Goal: Information Seeking & Learning: Learn about a topic

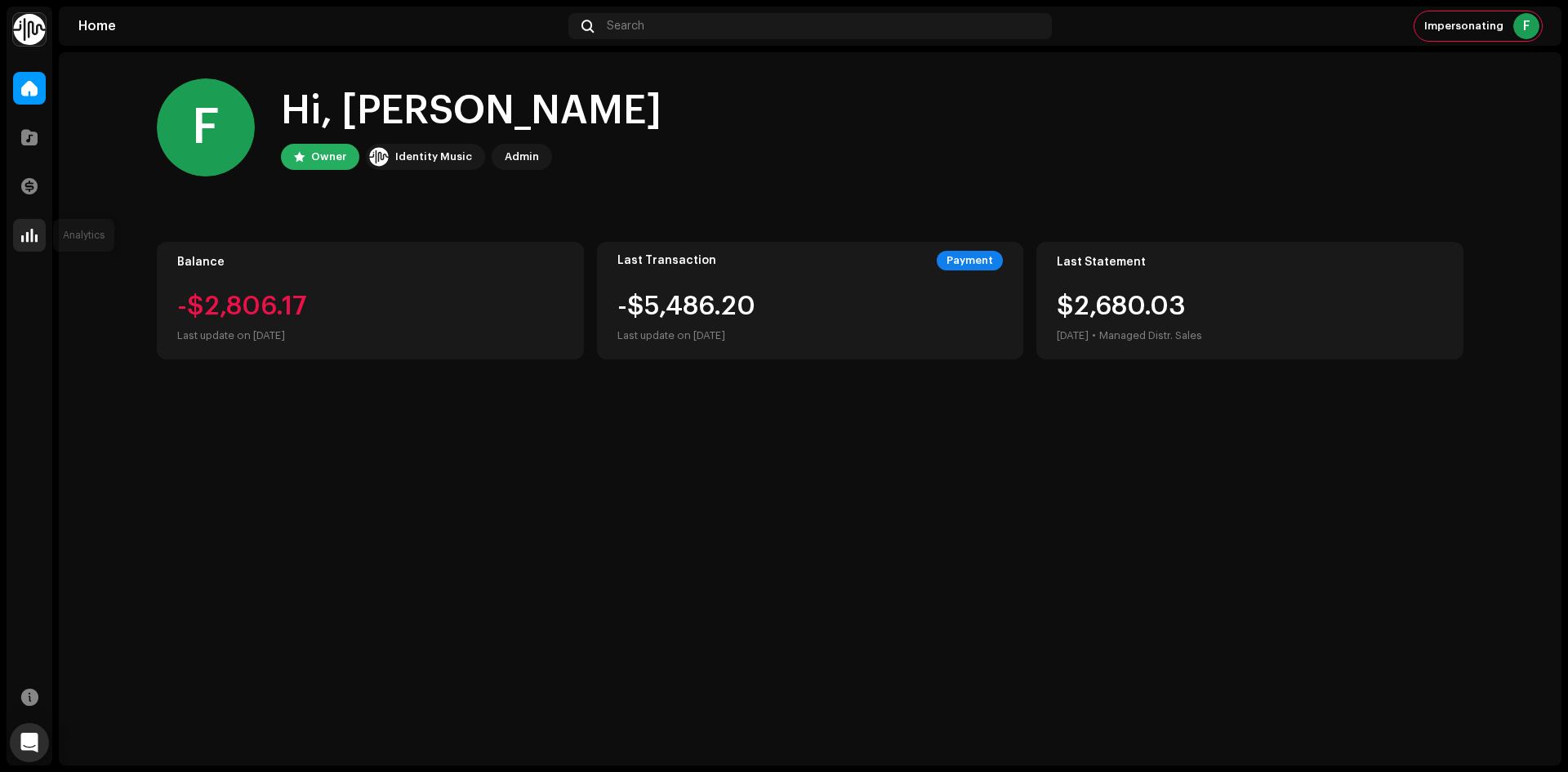
click at [39, 238] on div at bounding box center [29, 235] width 33 height 33
click at [19, 180] on div at bounding box center [29, 187] width 33 height 33
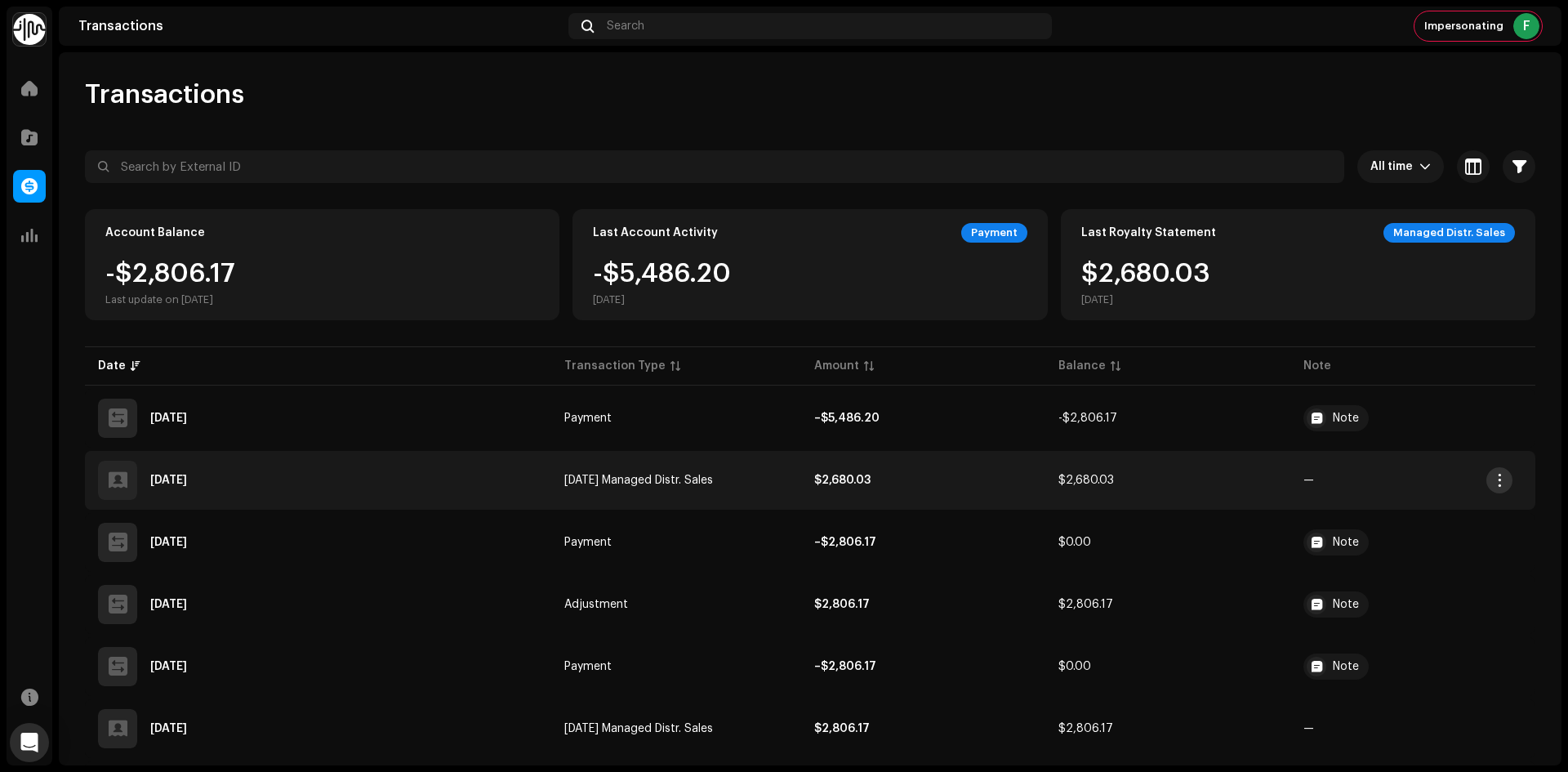
click at [1506, 483] on span "button" at bounding box center [1500, 481] width 12 height 13
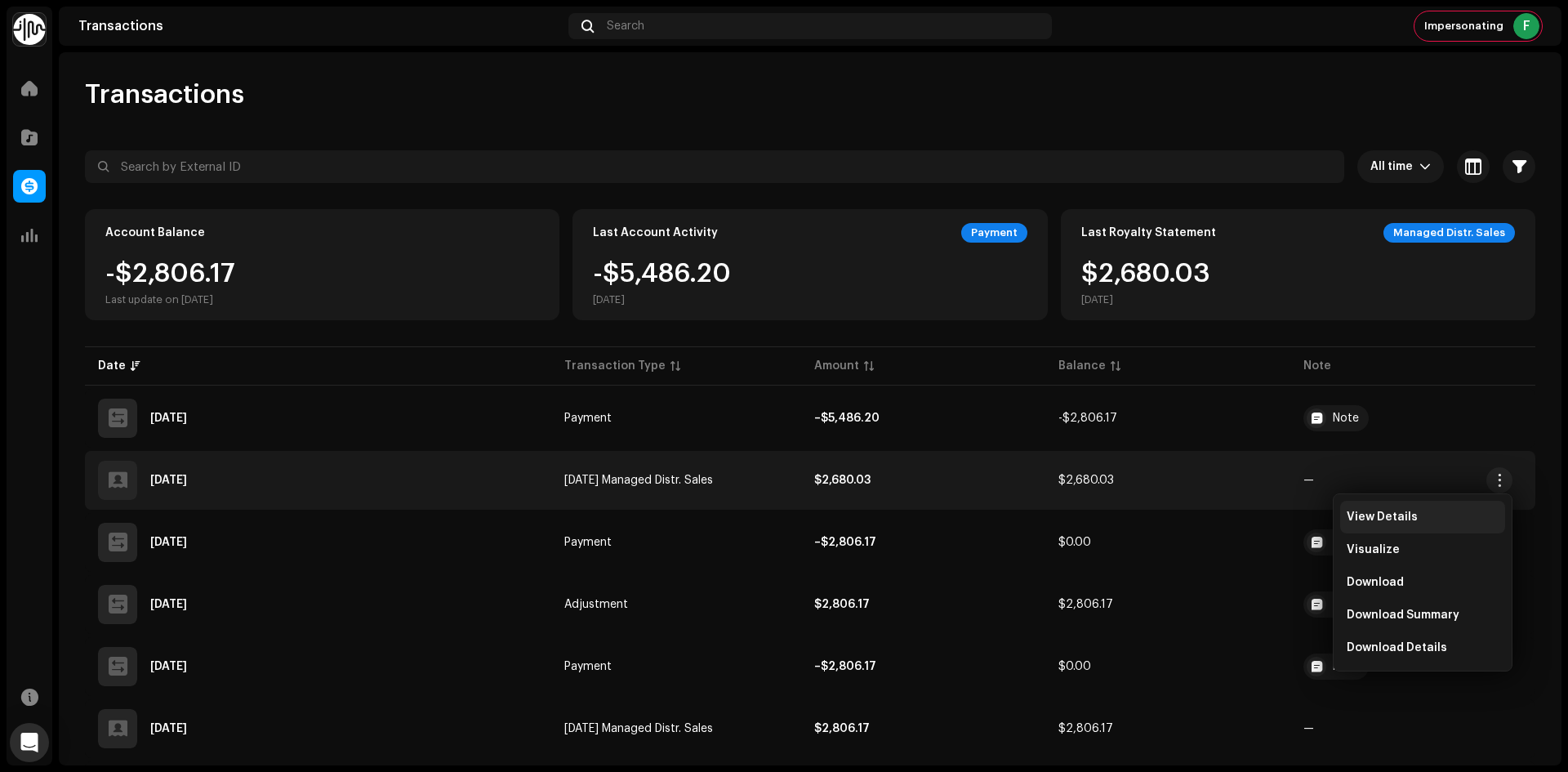
click at [1414, 517] on div "View Details" at bounding box center [1422, 517] width 152 height 13
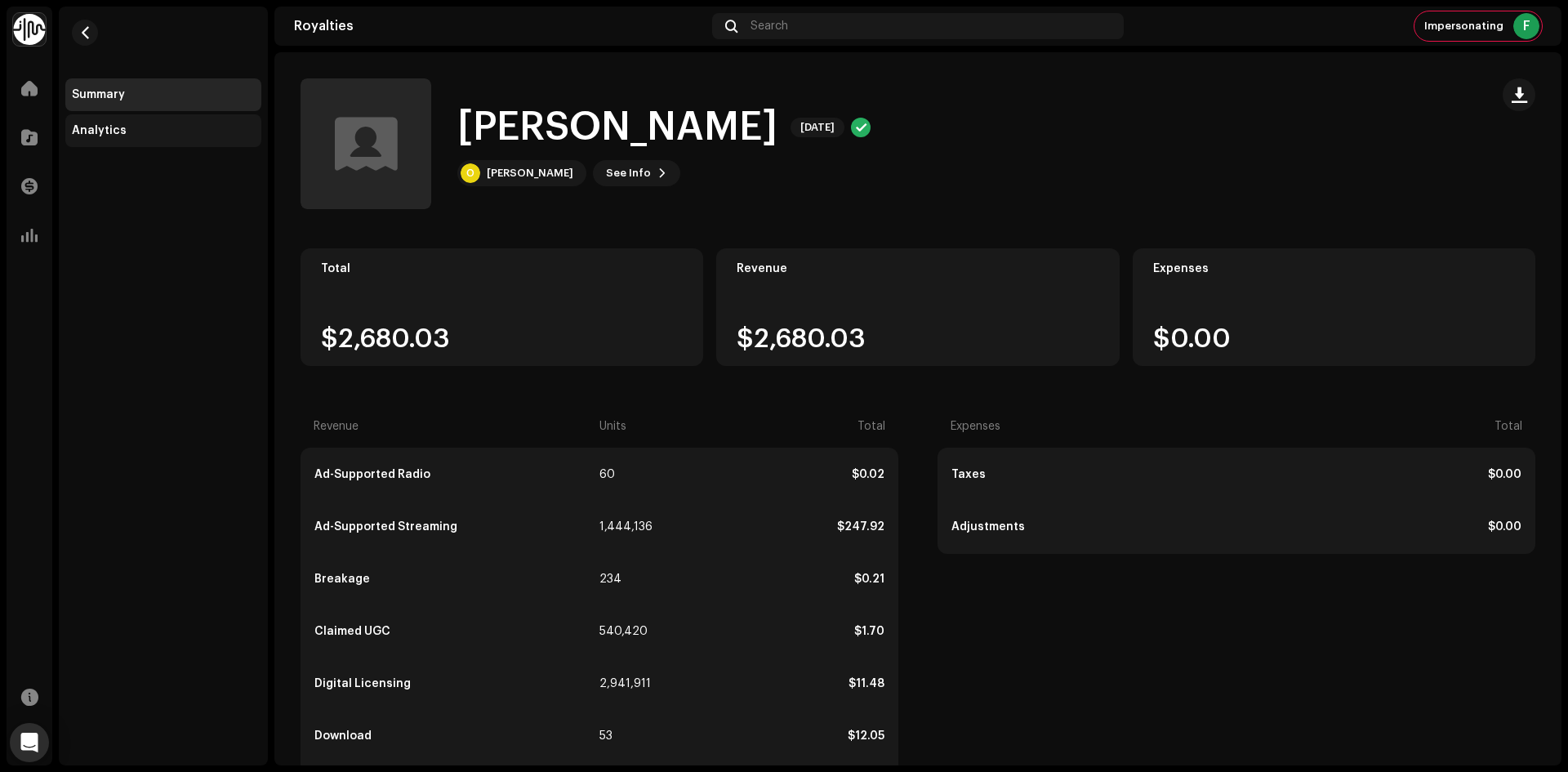
click at [141, 118] on div "Analytics" at bounding box center [163, 131] width 196 height 33
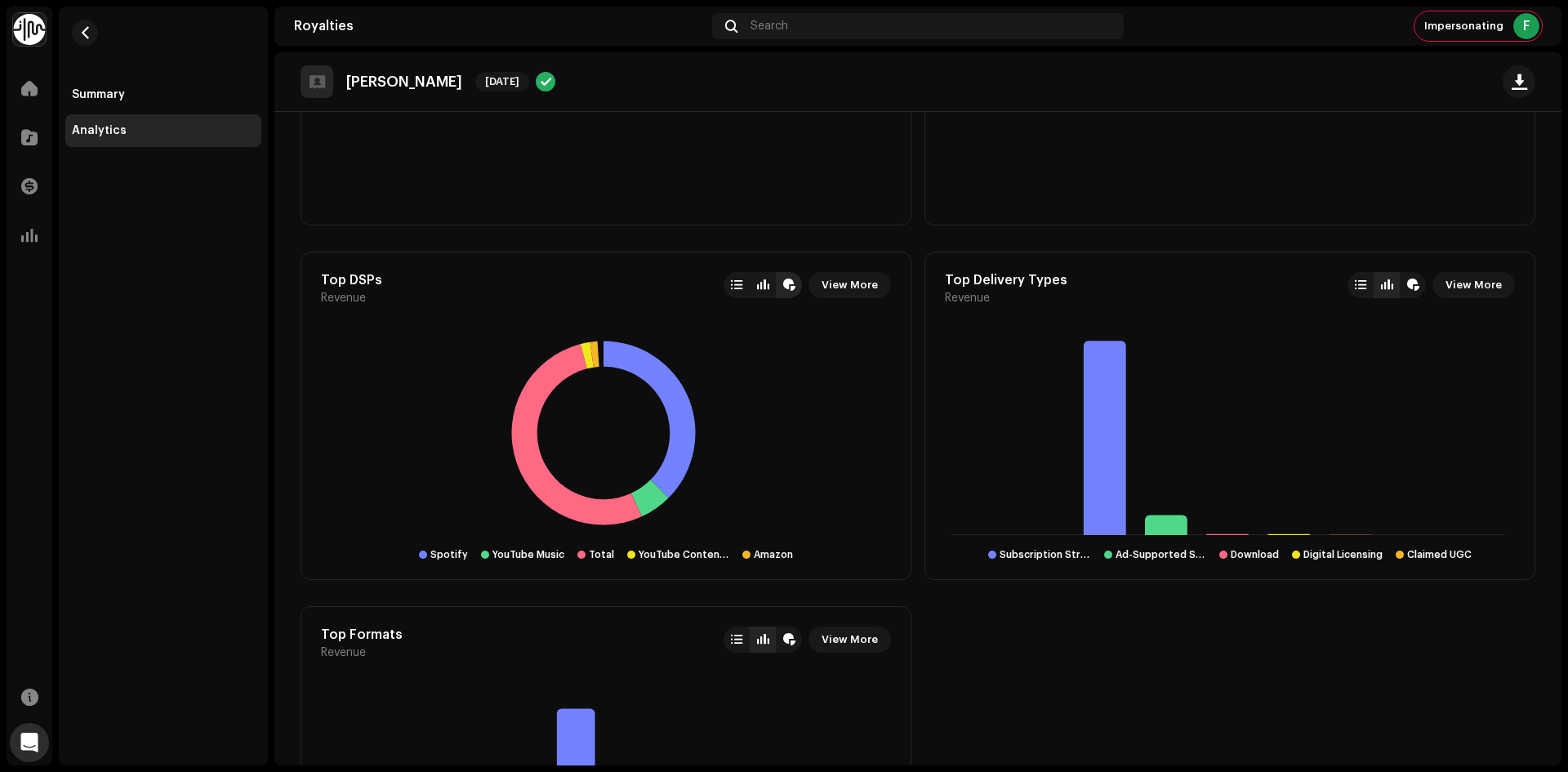
scroll to position [817, 0]
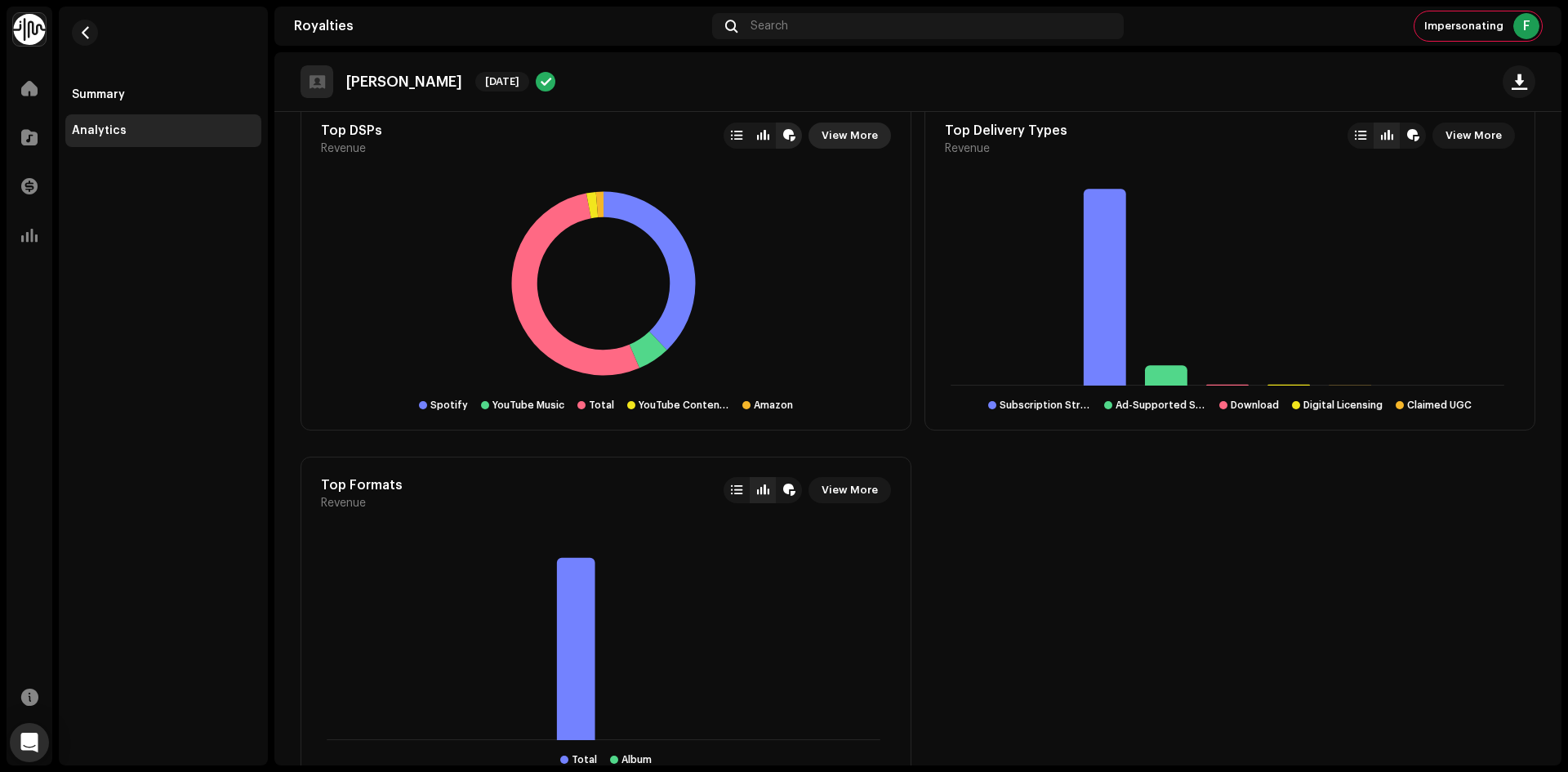
click at [855, 132] on span "View More" at bounding box center [850, 136] width 56 height 33
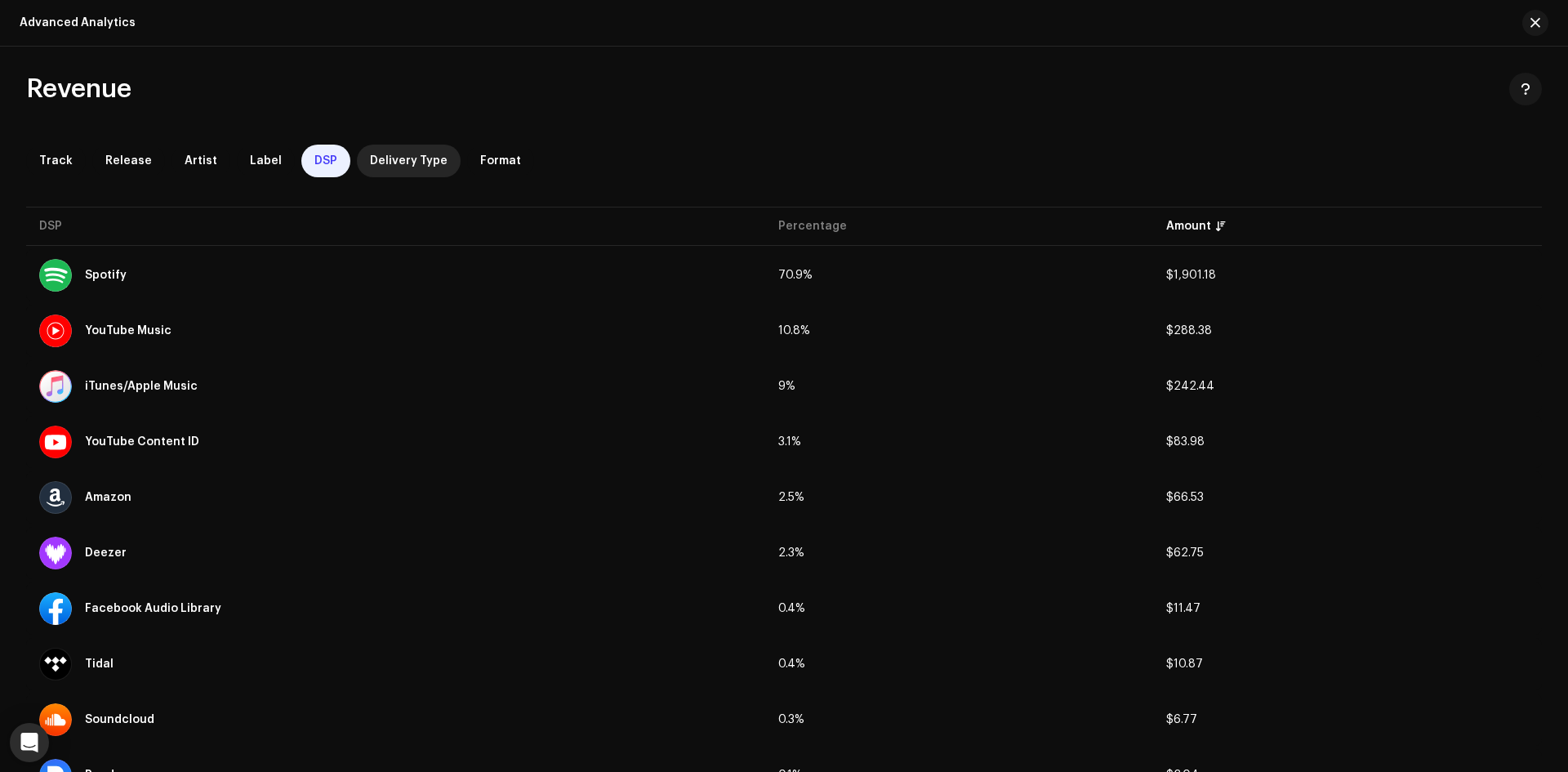
click at [397, 155] on span "Delivery Type" at bounding box center [409, 161] width 77 height 13
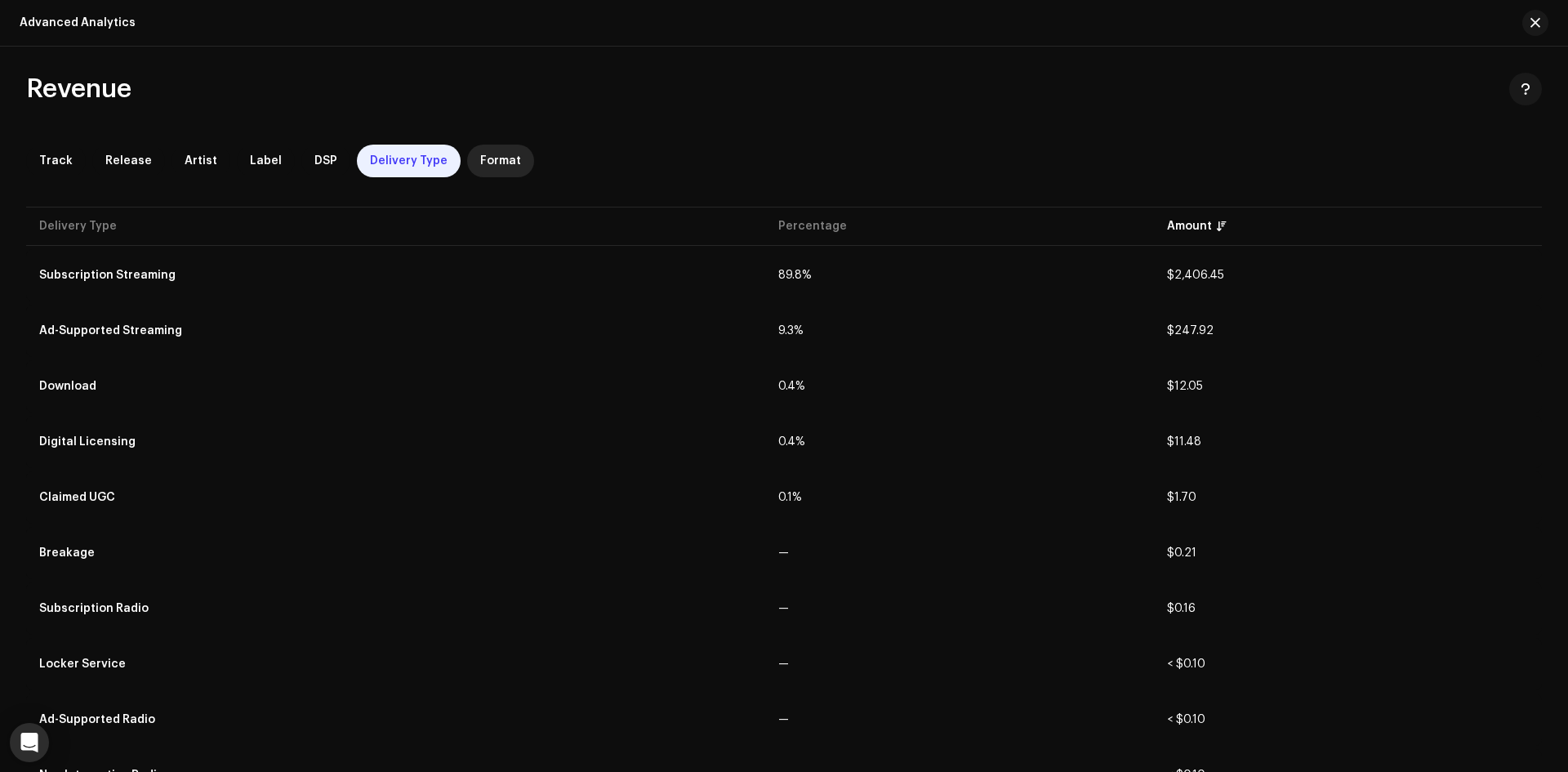
click at [480, 164] on span "Format" at bounding box center [501, 161] width 40 height 13
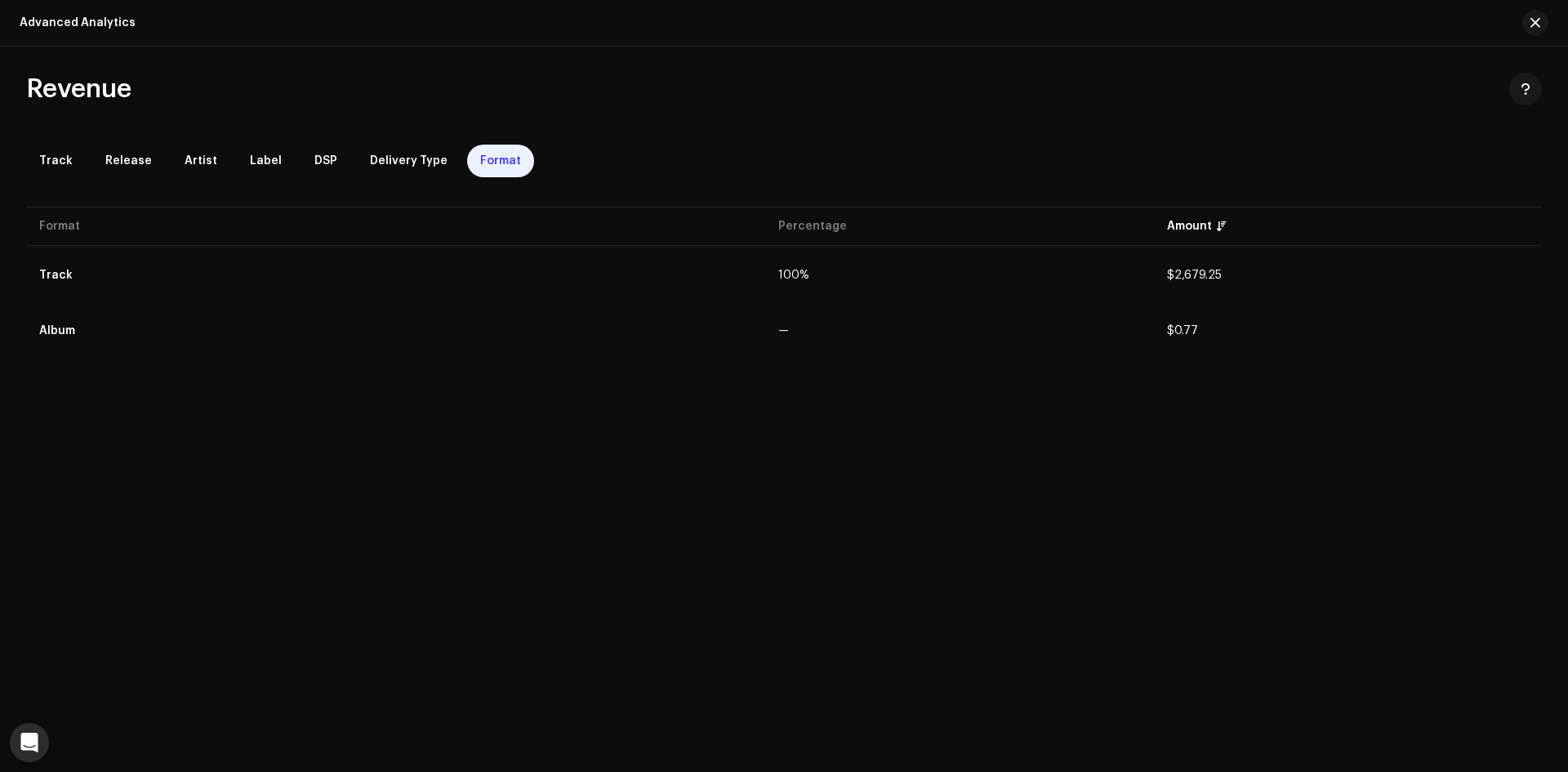
click at [284, 153] on div "Track Release Artist Label DSP Delivery Type Format" at bounding box center [784, 161] width 1517 height 33
click at [301, 153] on div "DSP" at bounding box center [325, 161] width 49 height 33
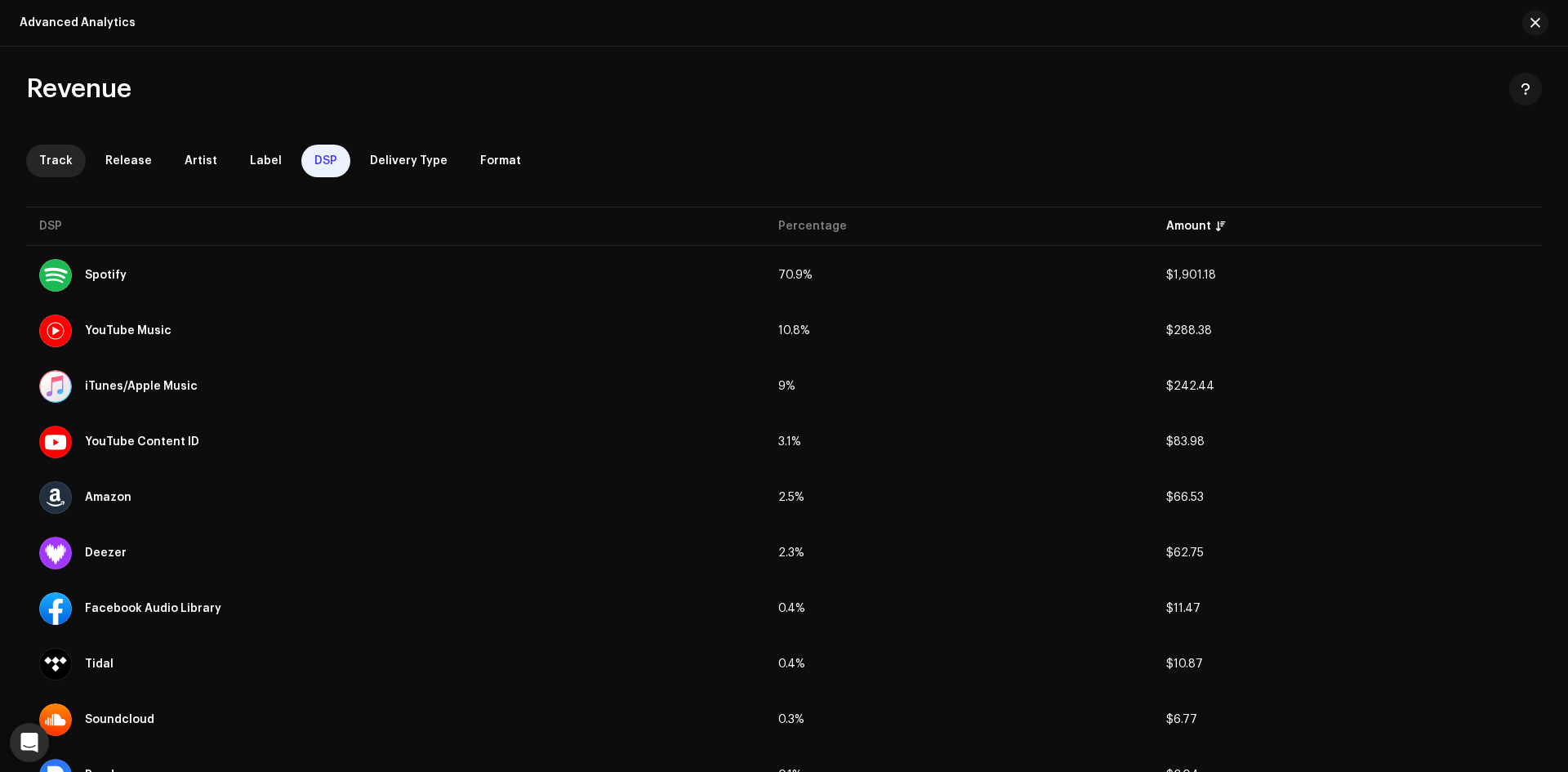
click at [46, 145] on div "Track" at bounding box center [55, 161] width 60 height 33
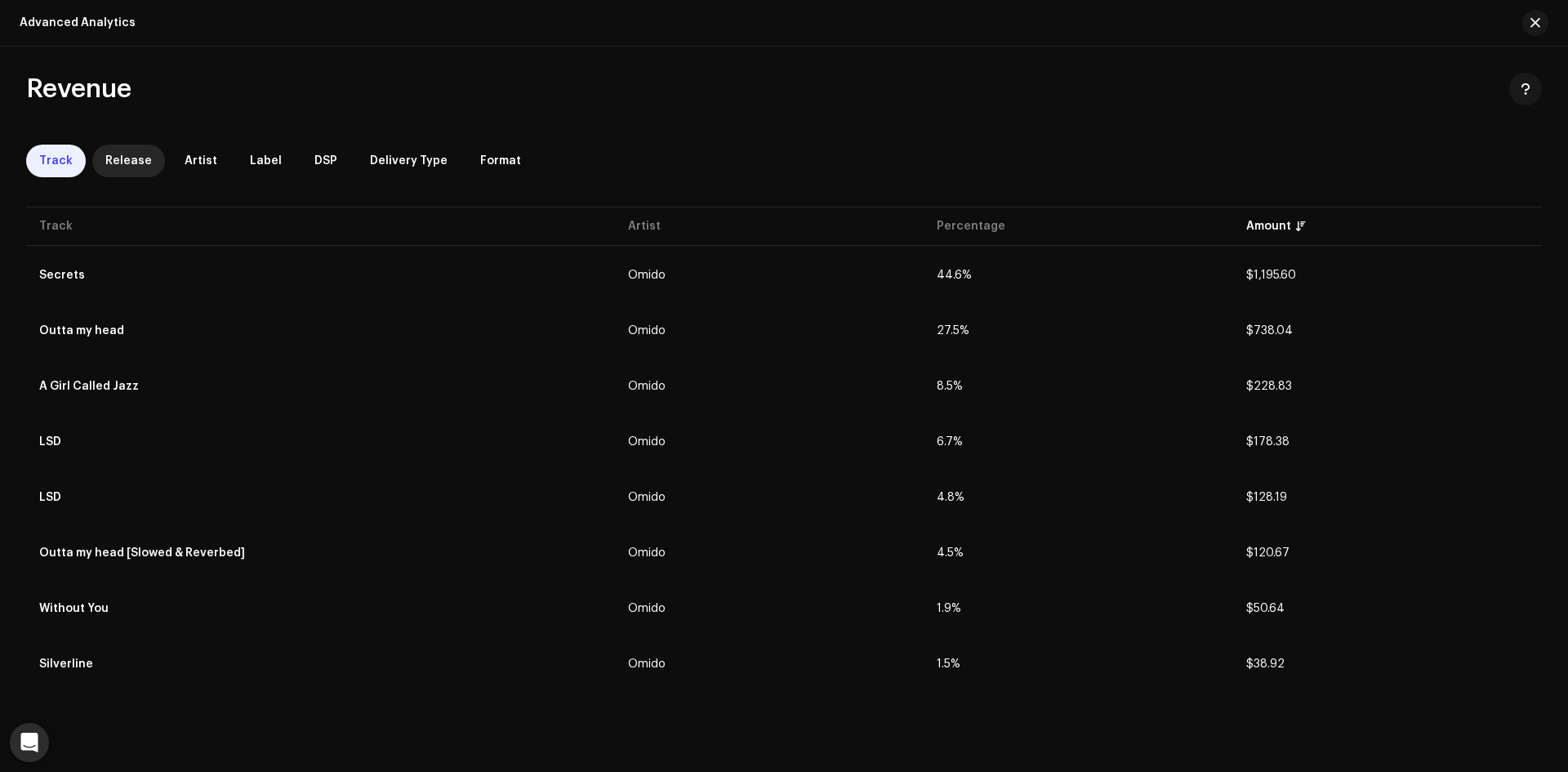
click at [110, 166] on span "Release" at bounding box center [129, 161] width 47 height 13
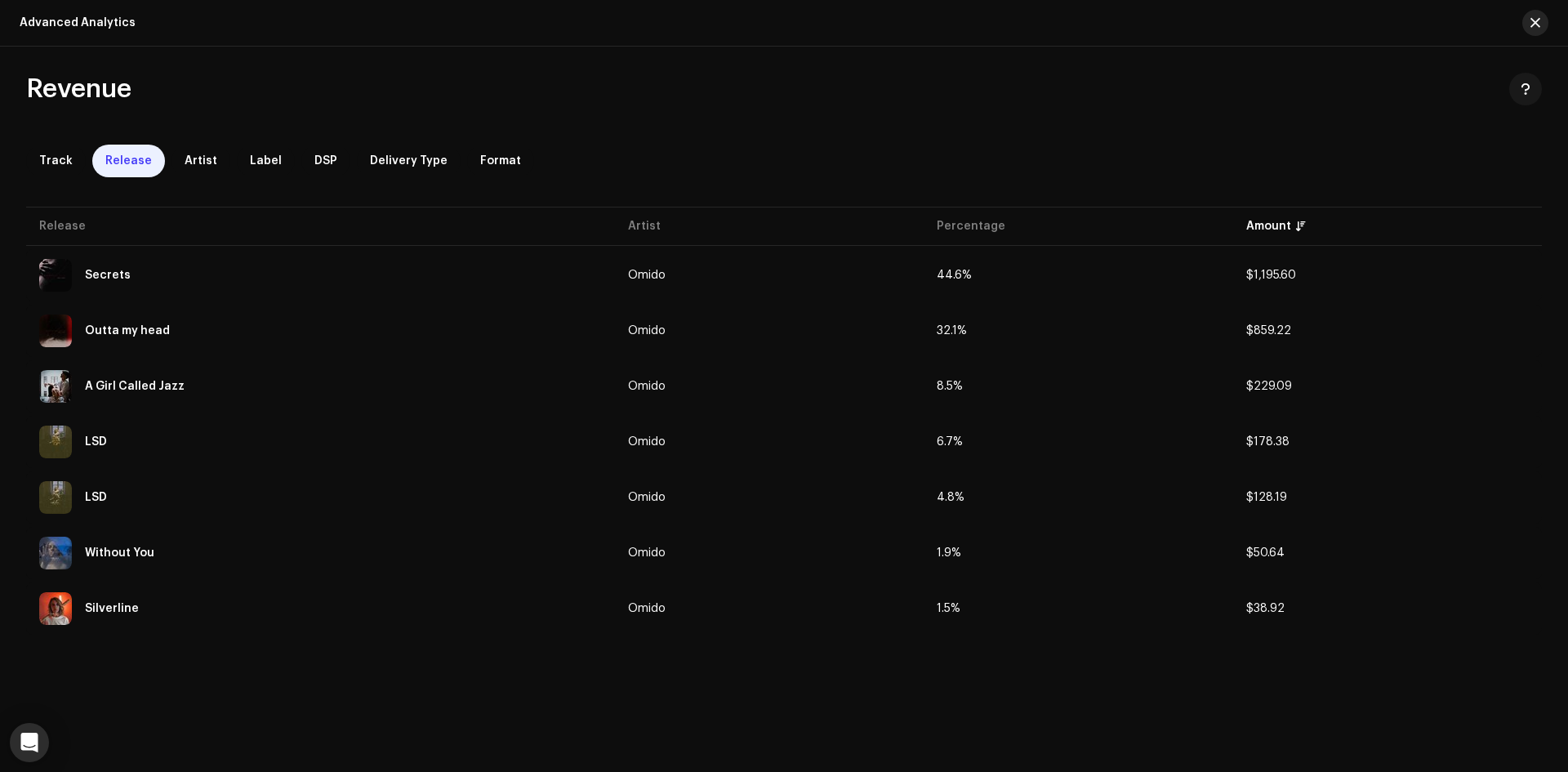
click at [1544, 21] on button "button" at bounding box center [1536, 23] width 26 height 26
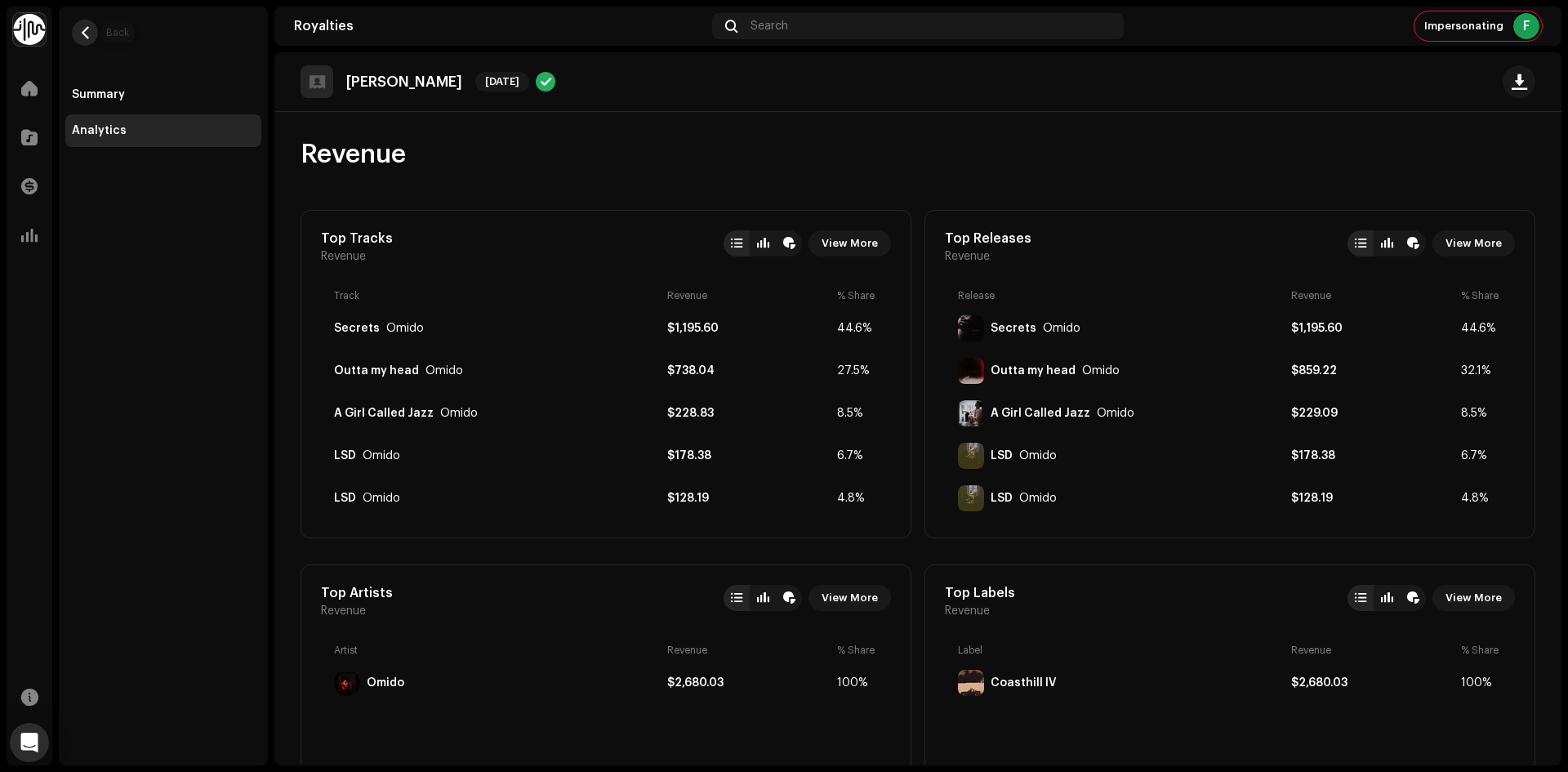
click at [85, 35] on span "button" at bounding box center [85, 32] width 12 height 13
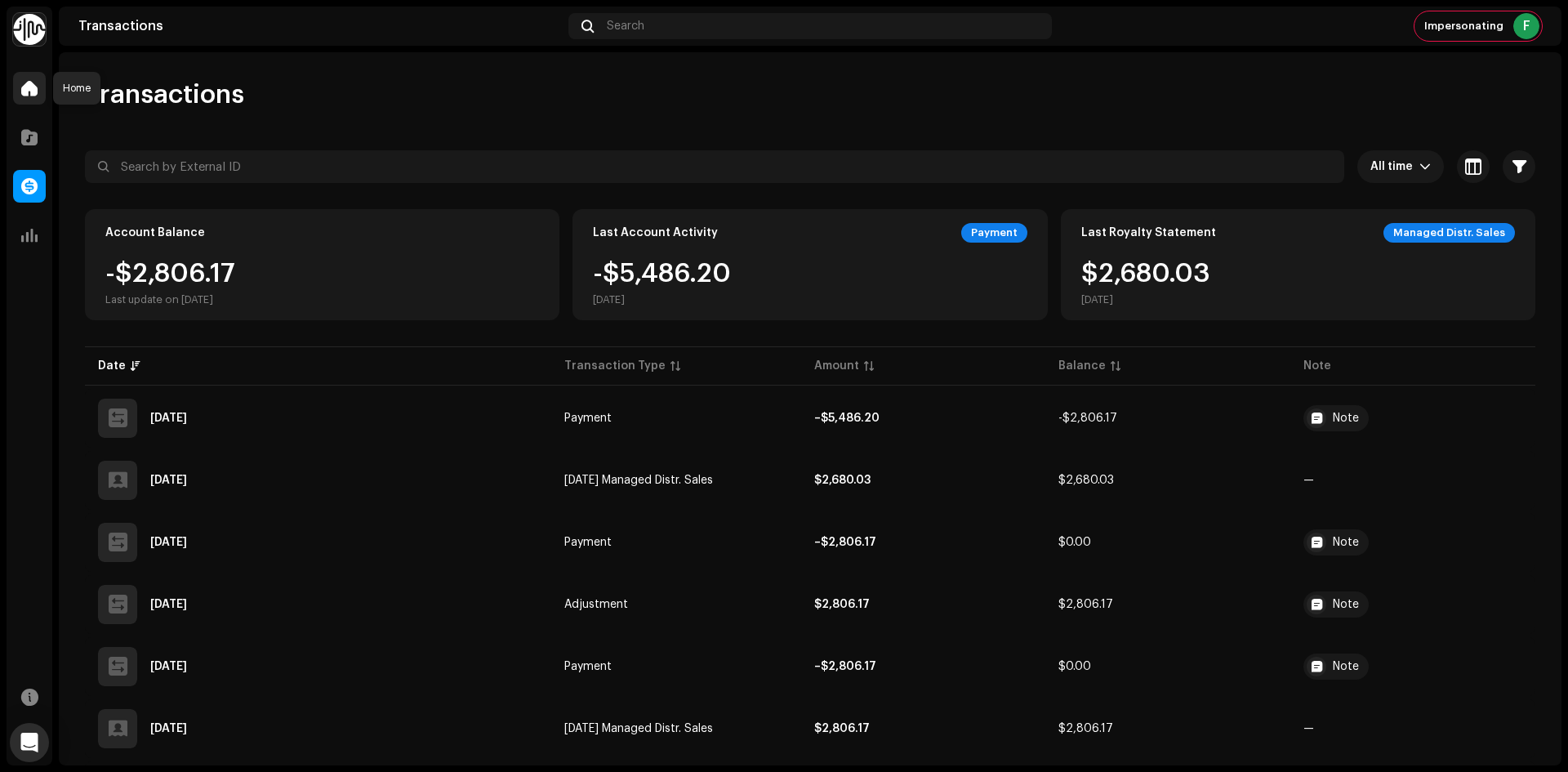
click at [20, 92] on div at bounding box center [29, 88] width 33 height 33
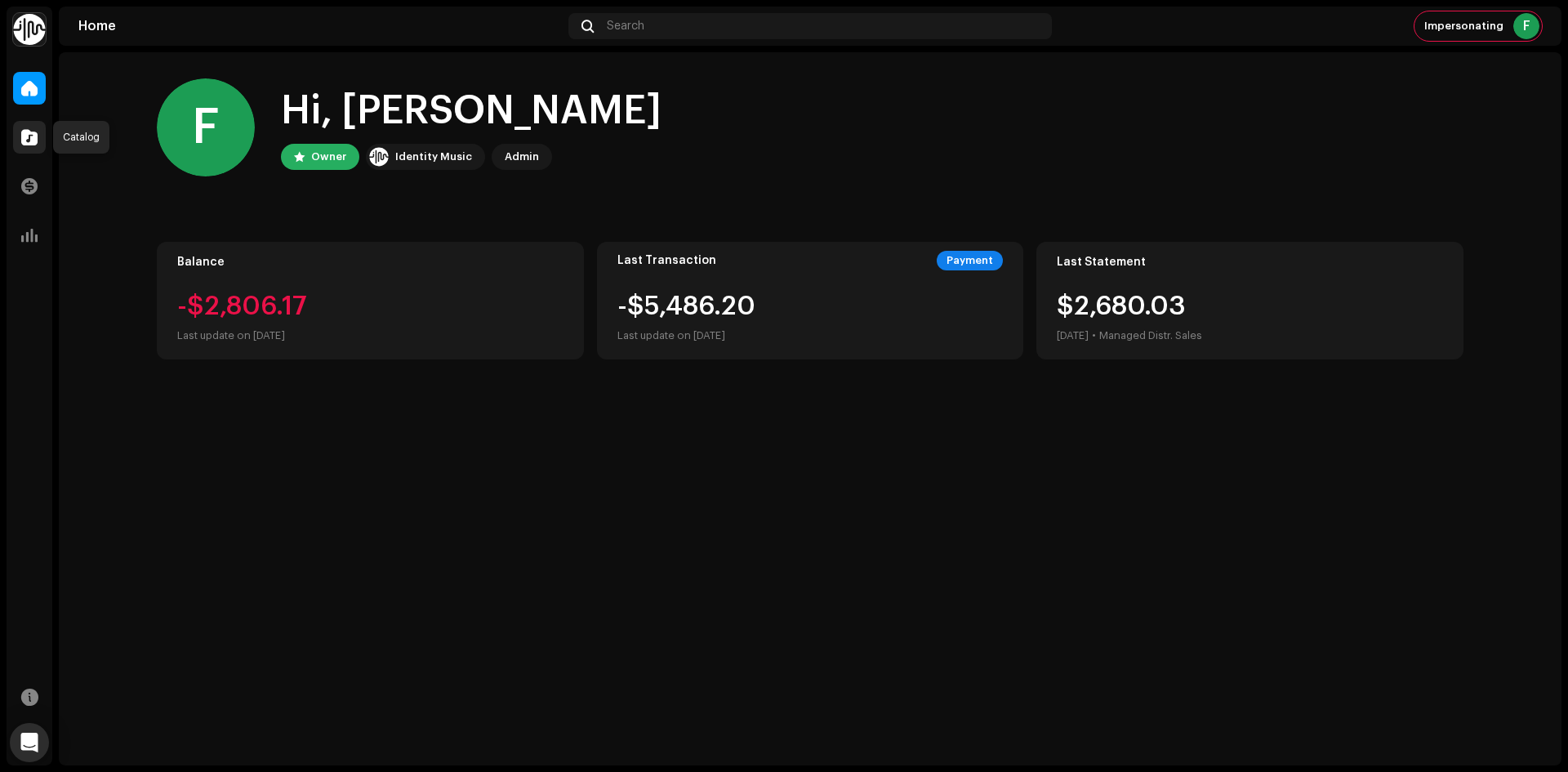
click at [31, 129] on div at bounding box center [29, 138] width 33 height 33
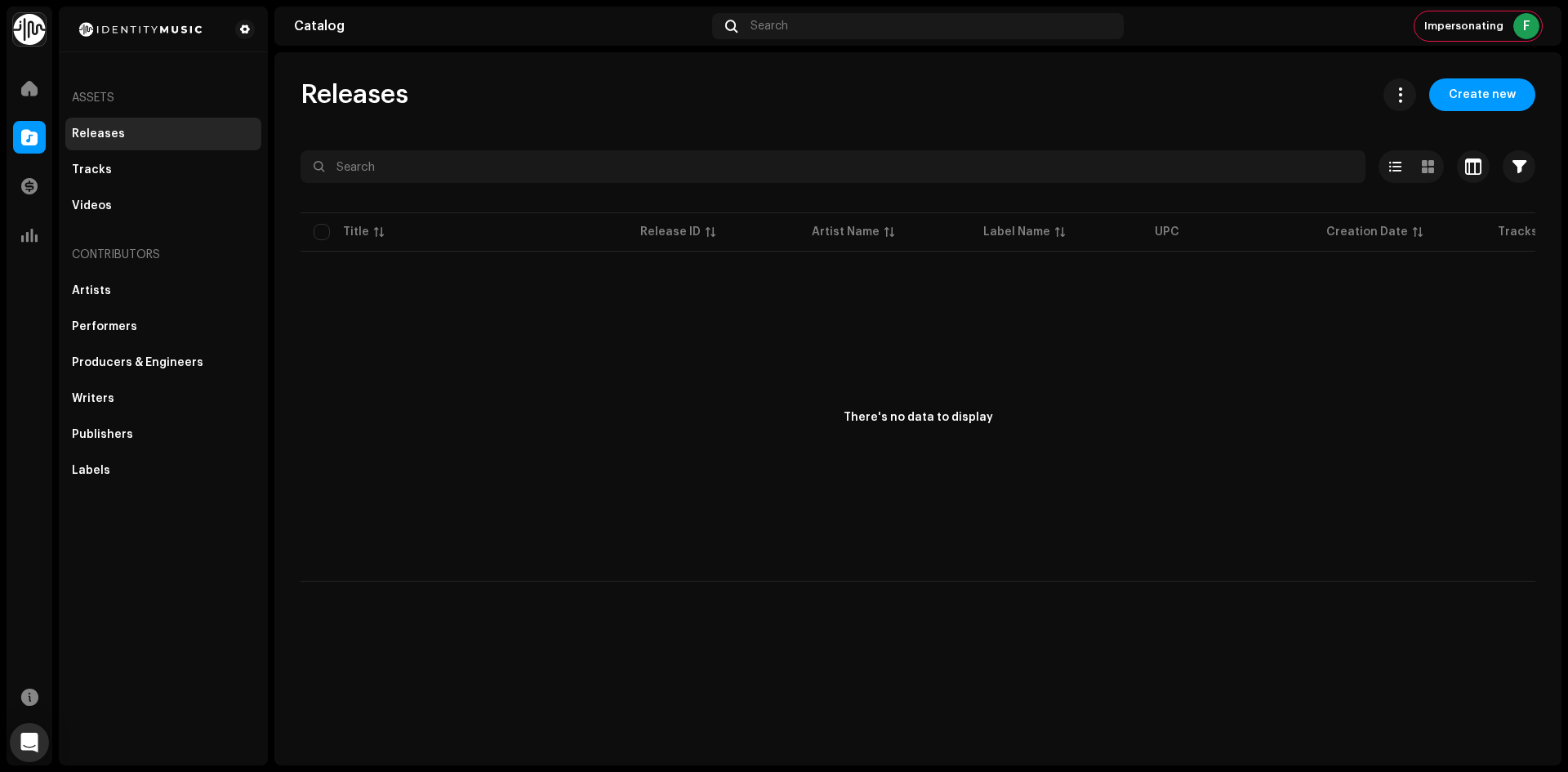
click at [97, 144] on div "Releases" at bounding box center [163, 134] width 196 height 33
click at [11, 88] on div "Home" at bounding box center [29, 88] width 46 height 46
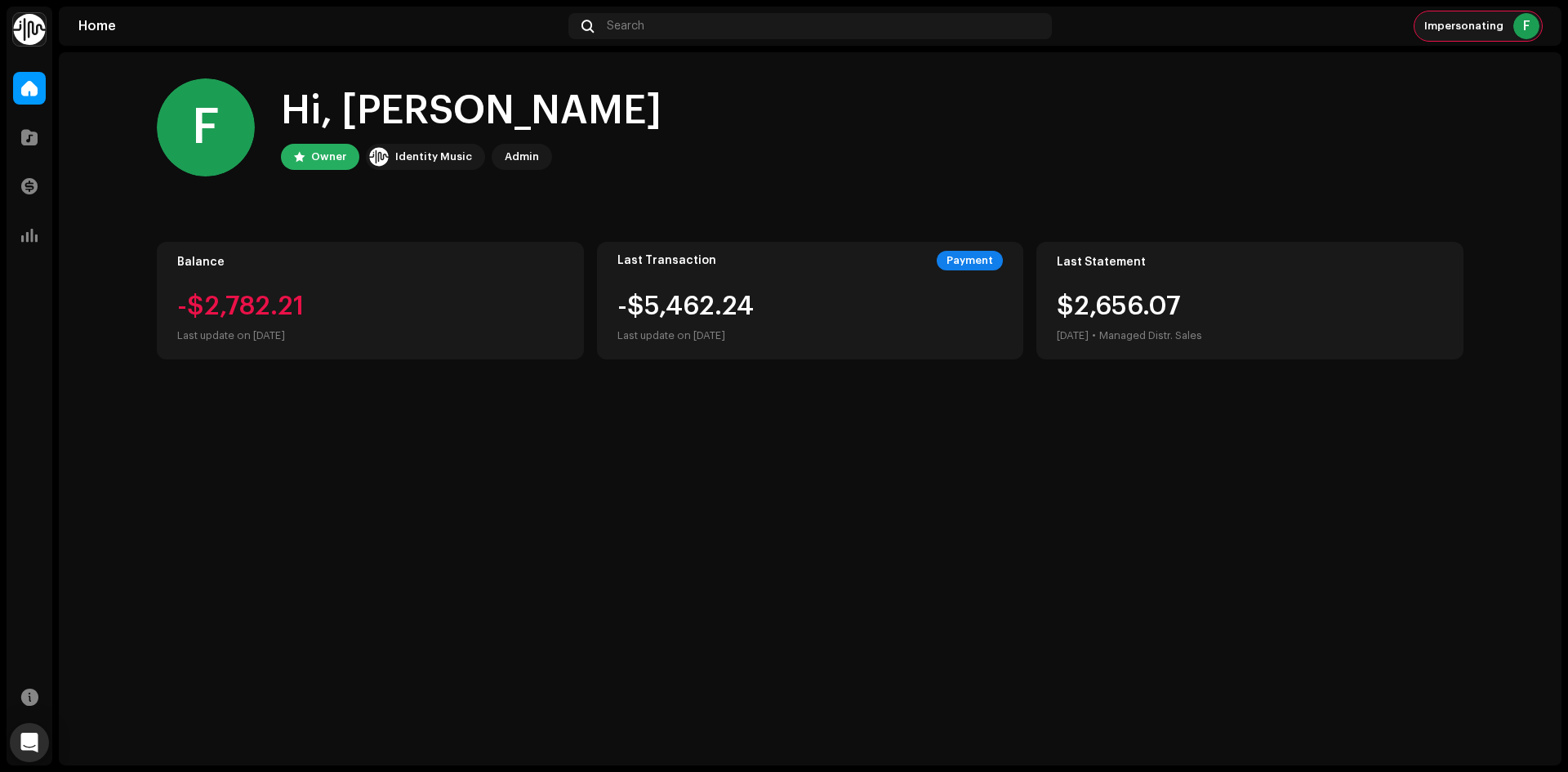
click at [1464, 29] on span "Impersonating" at bounding box center [1464, 26] width 79 height 13
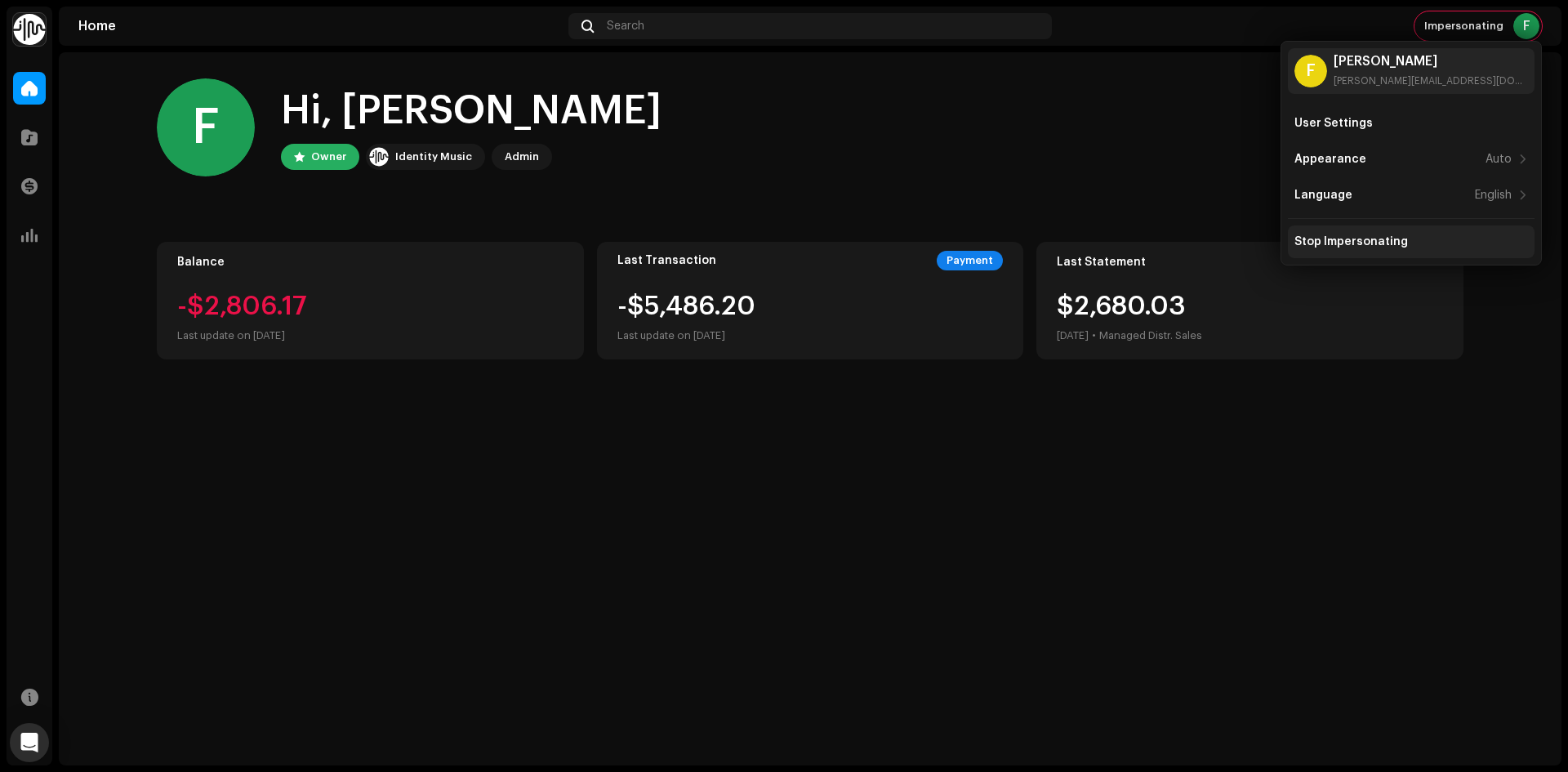
click at [1403, 240] on div "Stop Impersonating" at bounding box center [1352, 242] width 114 height 13
